Goal: Transaction & Acquisition: Purchase product/service

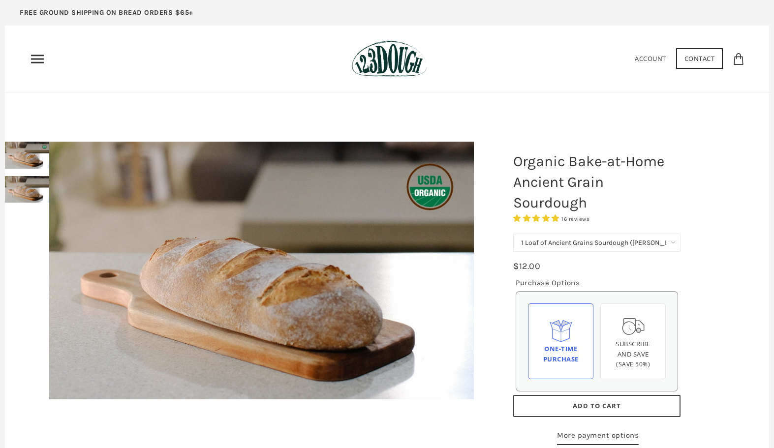
click at [44, 50] on div "Home 3 Ingredients Our Bread Subscribe & Save SOURDOUGH NOODLES Shop ALL Bread" at bounding box center [387, 58] width 715 height 37
click at [40, 62] on icon "Primary" at bounding box center [38, 59] width 16 height 16
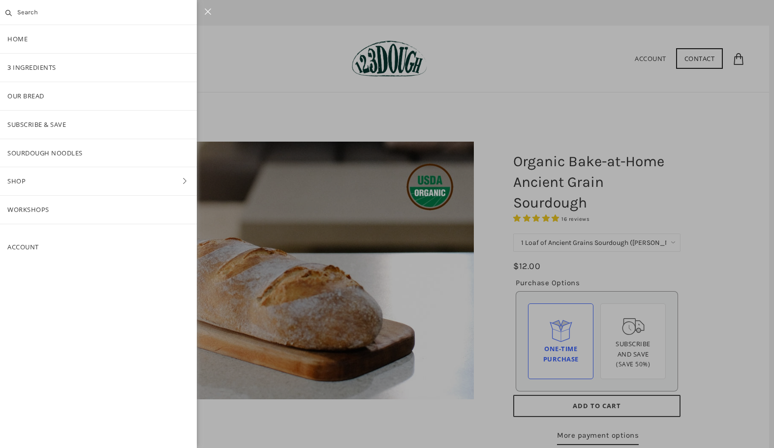
click at [31, 183] on link "Shop" at bounding box center [98, 181] width 197 height 28
click at [21, 123] on link "Bread" at bounding box center [98, 125] width 197 height 28
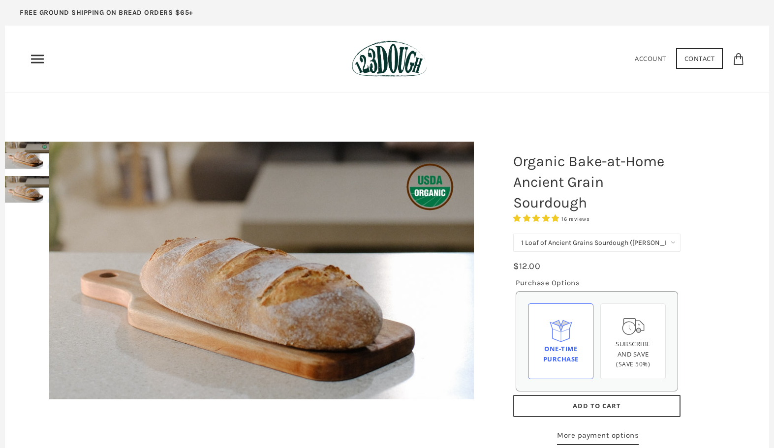
click at [23, 62] on header "Home 3 Ingredients Our Bread Subscribe & Save SOURDOUGH NOODLES Shop ALL Bread" at bounding box center [387, 59] width 764 height 67
click at [29, 46] on header "Home 3 Ingredients Our Bread Subscribe & Save SOURDOUGH NOODLES Shop ALL Bread" at bounding box center [387, 59] width 764 height 67
click at [40, 60] on icon "Primary" at bounding box center [38, 59] width 16 height 16
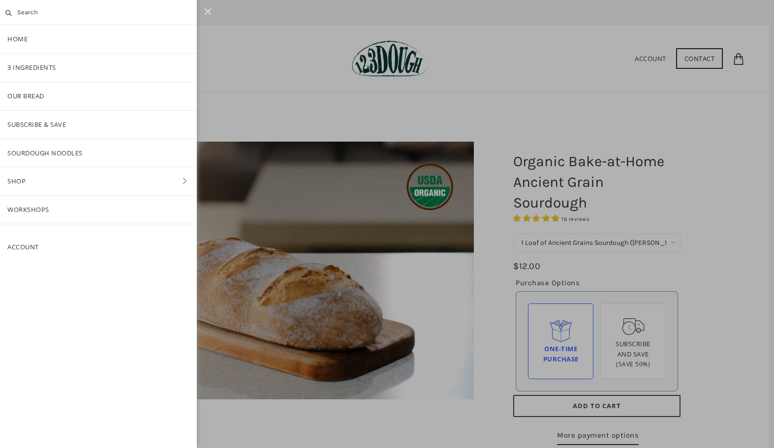
click at [34, 173] on link "Shop" at bounding box center [98, 181] width 197 height 28
click at [41, 158] on link "Pantry" at bounding box center [98, 153] width 197 height 28
click at [31, 184] on link "Baking" at bounding box center [98, 181] width 197 height 28
click at [49, 211] on link "Bake-at-Home" at bounding box center [98, 210] width 197 height 28
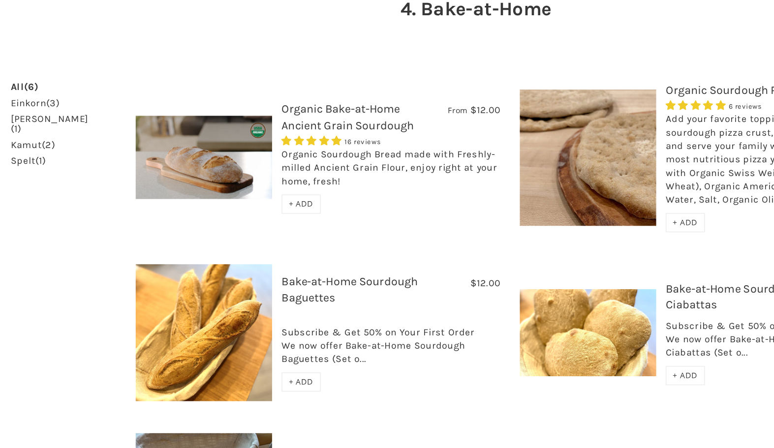
scroll to position [69, 0]
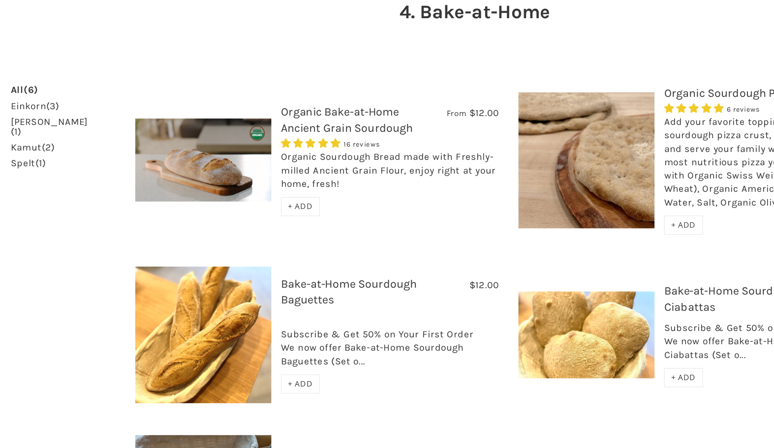
click at [238, 269] on link "Bake-at-Home Sourdough Baguettes" at bounding box center [290, 280] width 105 height 23
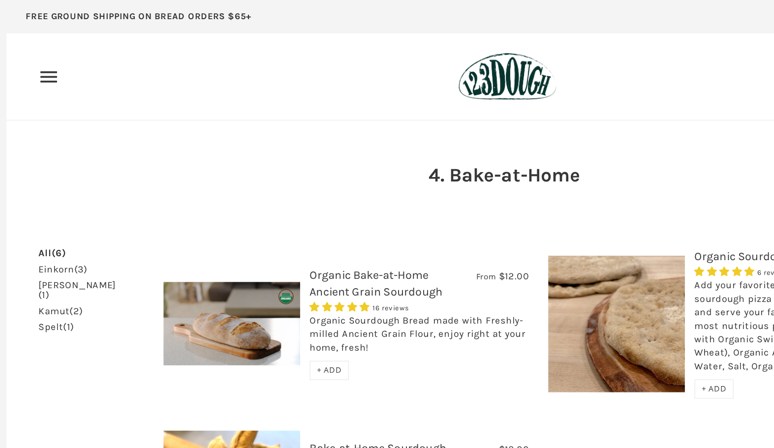
scroll to position [67, 0]
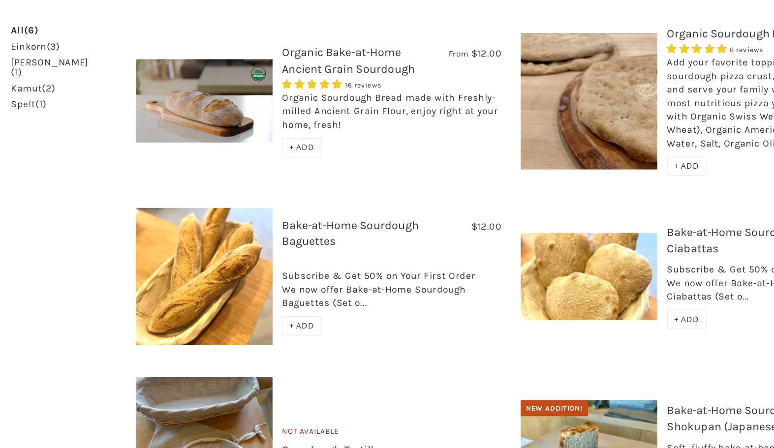
click at [532, 277] on div "From $12.00 Organic Bake-at-Home Ancient Grain Sourdough 16 reviews Organic Sou…" at bounding box center [413, 341] width 590 height 434
